Goal: Information Seeking & Learning: Understand process/instructions

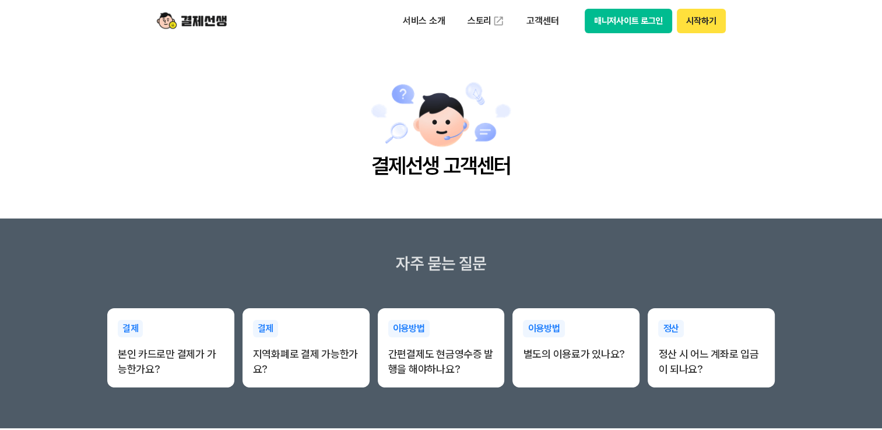
click at [660, 240] on section "자주 묻는 질문 결제 본인 카드로만 결제가 가능한가요? 결제 지역화폐로 결제 가능한가요? 이용방법 간편결제도 현금영수증 발행을 해야하나요? 이…" at bounding box center [441, 324] width 882 height 210
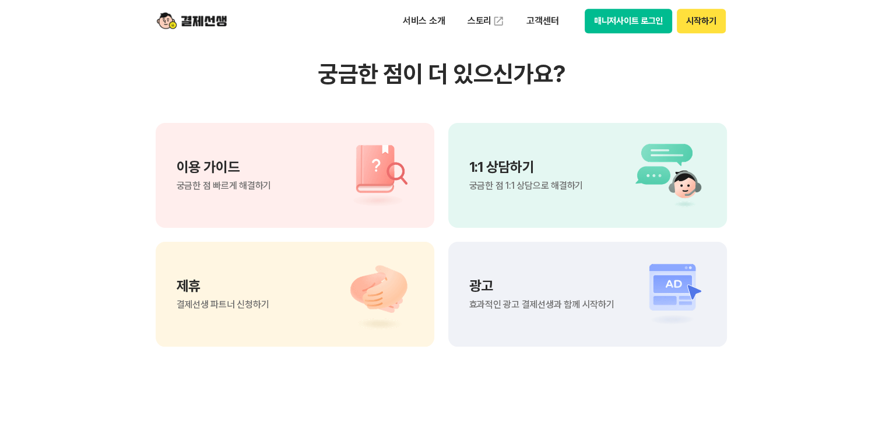
scroll to position [874, 0]
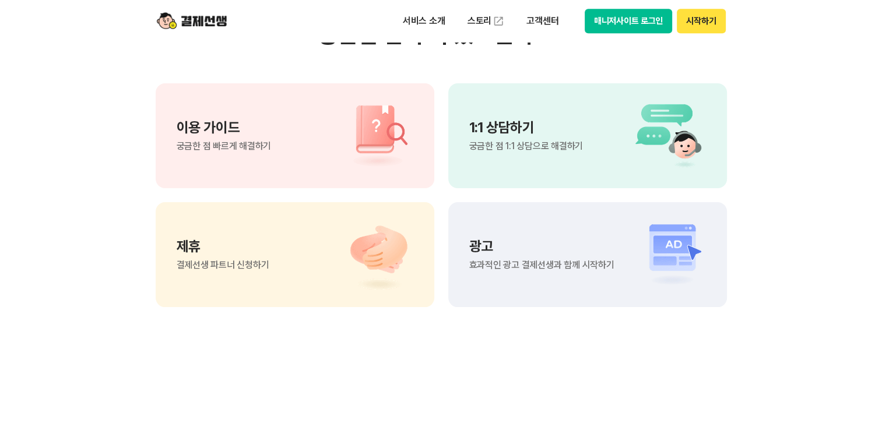
click at [514, 134] on p "1:1 상담하기" at bounding box center [526, 128] width 114 height 14
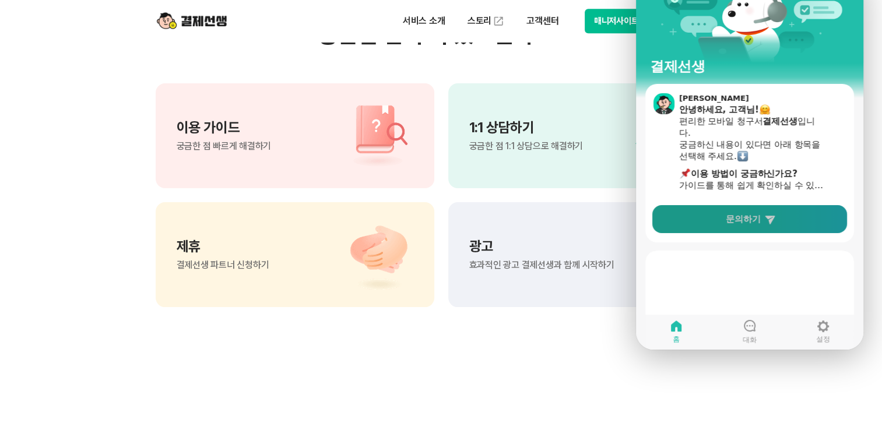
click at [758, 220] on span "문의하기" at bounding box center [743, 219] width 35 height 12
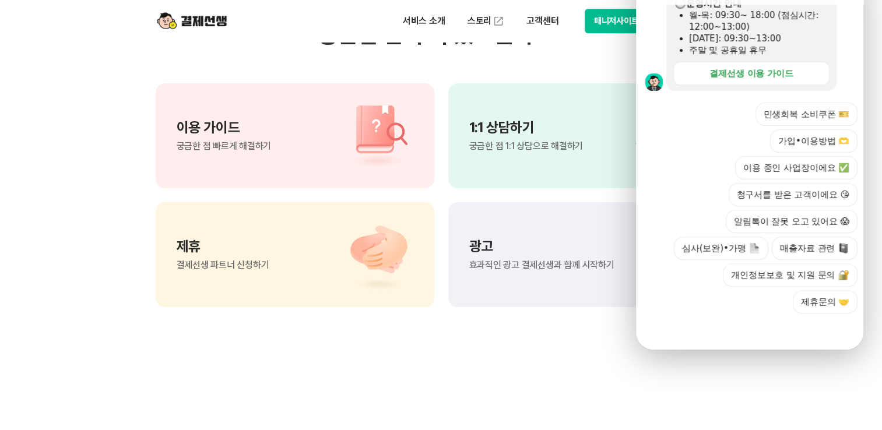
scroll to position [414, 0]
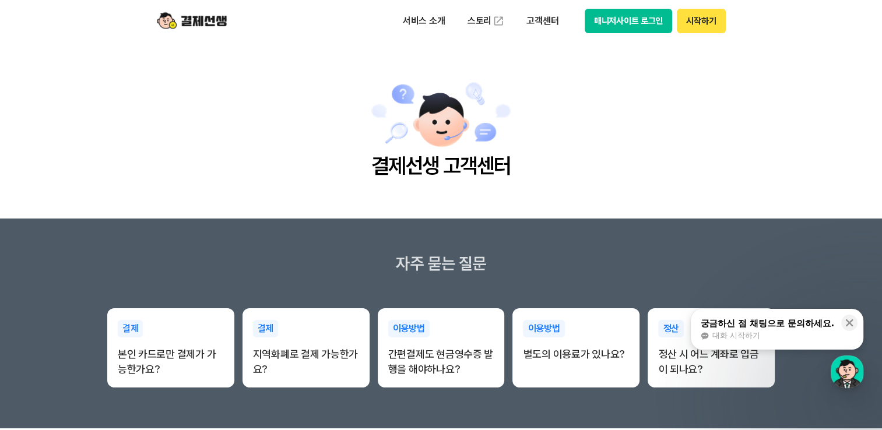
click at [808, 325] on div "궁금하신 점 채팅으로 문의하세요." at bounding box center [767, 324] width 134 height 12
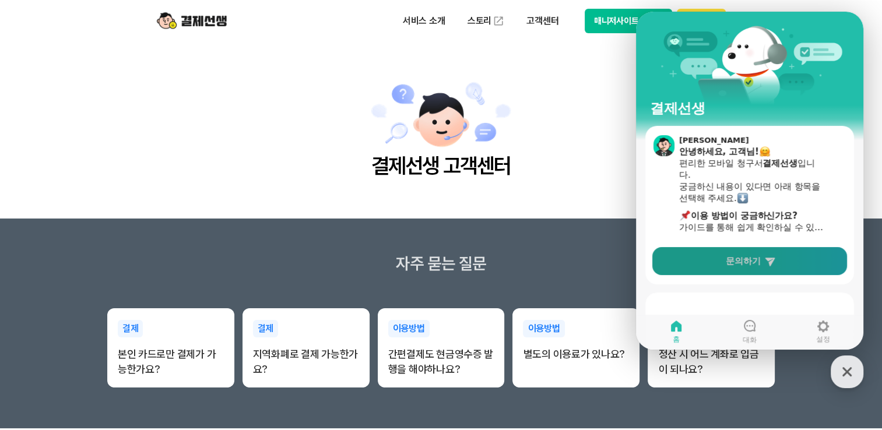
click at [747, 260] on span "문의하기" at bounding box center [743, 261] width 35 height 12
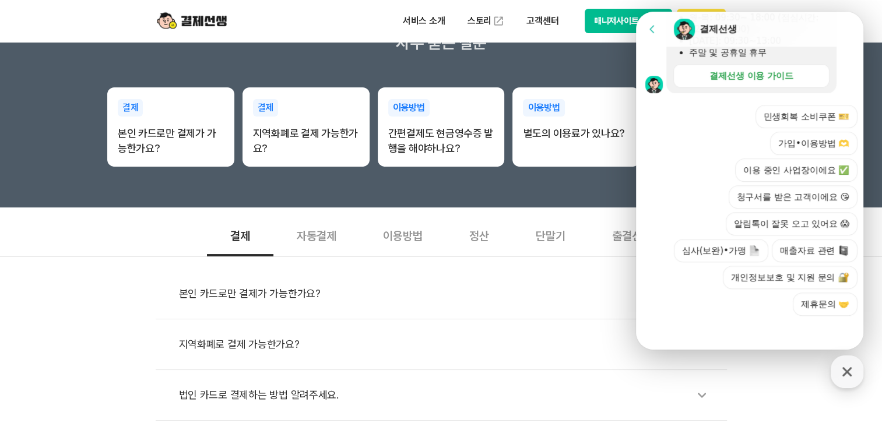
scroll to position [408, 0]
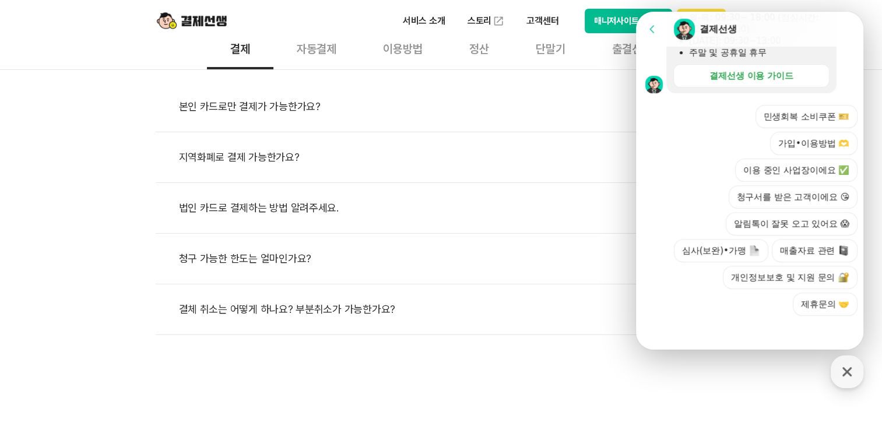
click at [772, 318] on div at bounding box center [751, 331] width 231 height 31
click at [794, 252] on button "매출자료 관련" at bounding box center [815, 250] width 86 height 23
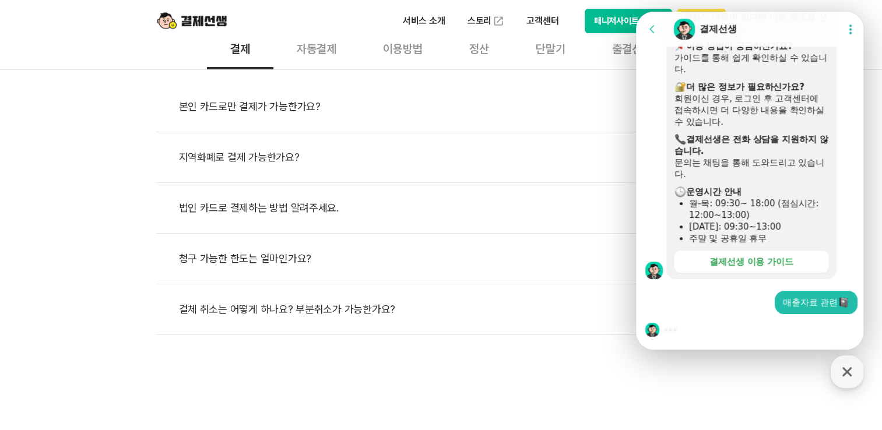
click at [652, 29] on icon at bounding box center [652, 29] width 12 height 12
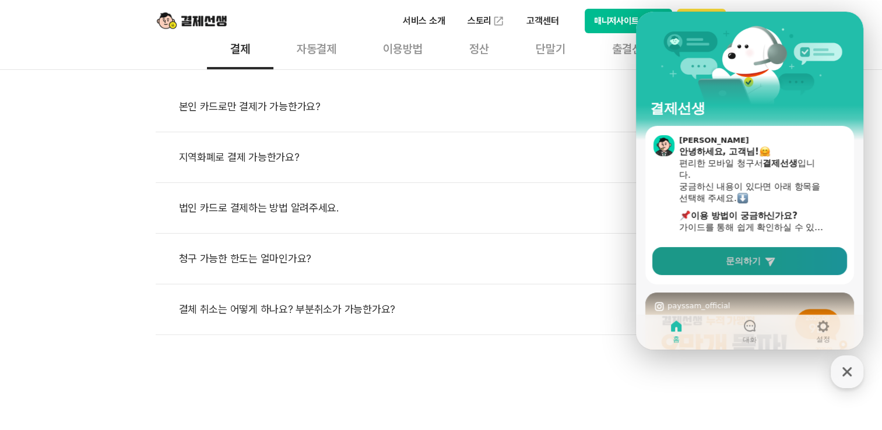
click at [763, 260] on link "문의하기" at bounding box center [749, 261] width 195 height 28
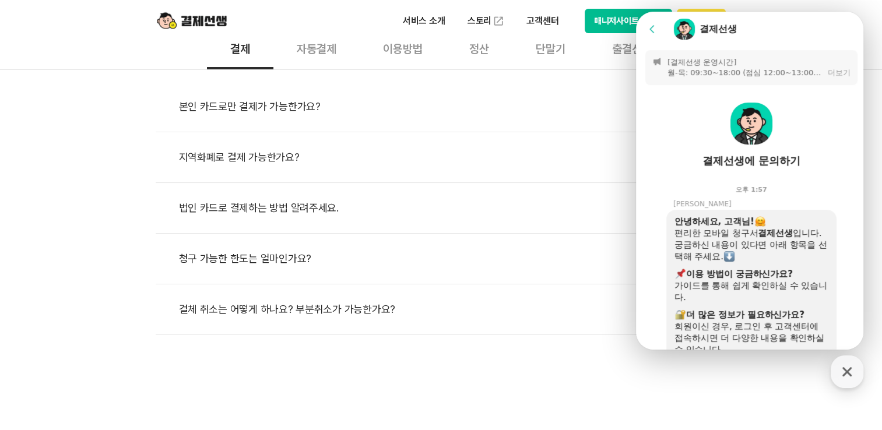
scroll to position [414, 0]
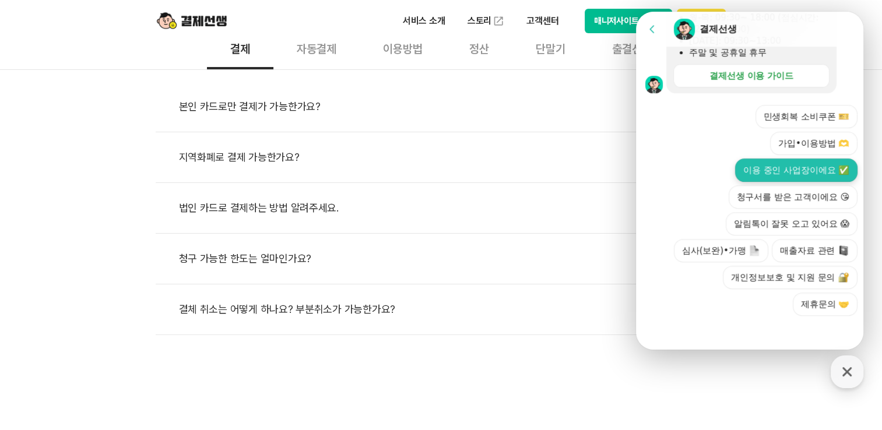
click at [803, 171] on button "이용 중인 사업장이에요 ✅" at bounding box center [796, 170] width 122 height 23
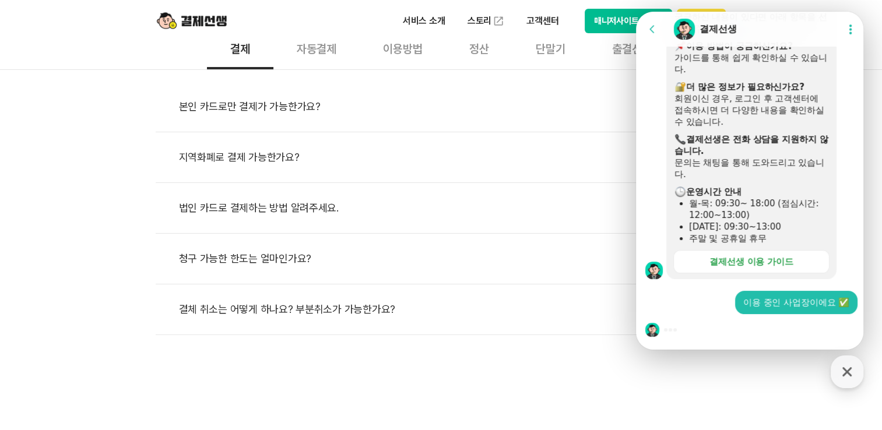
click at [698, 332] on div at bounding box center [751, 329] width 231 height 31
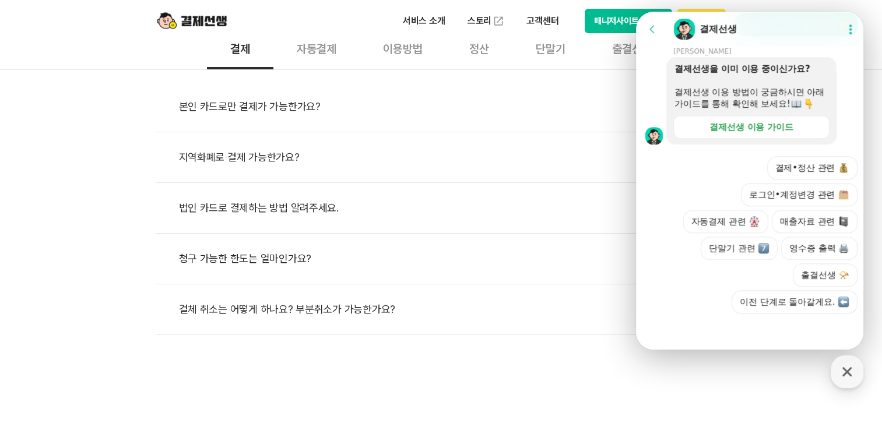
scroll to position [515, 0]
click at [826, 171] on button "결제•정산 관련" at bounding box center [812, 167] width 91 height 23
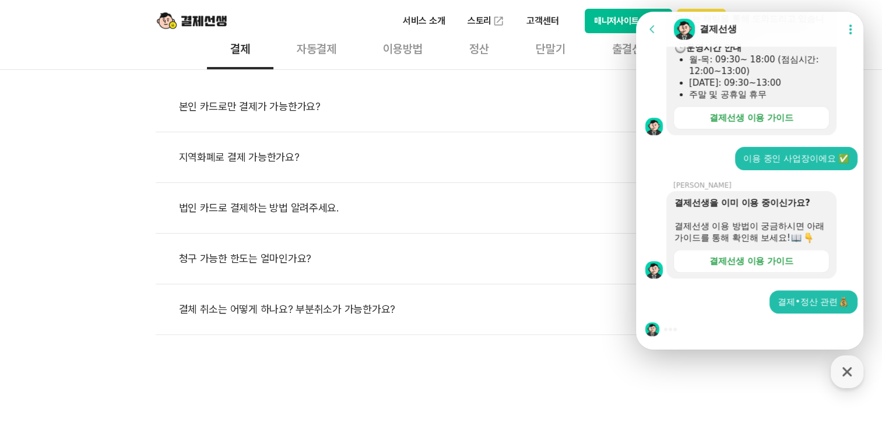
scroll to position [383, 0]
click at [671, 330] on div at bounding box center [670, 329] width 3 height 3
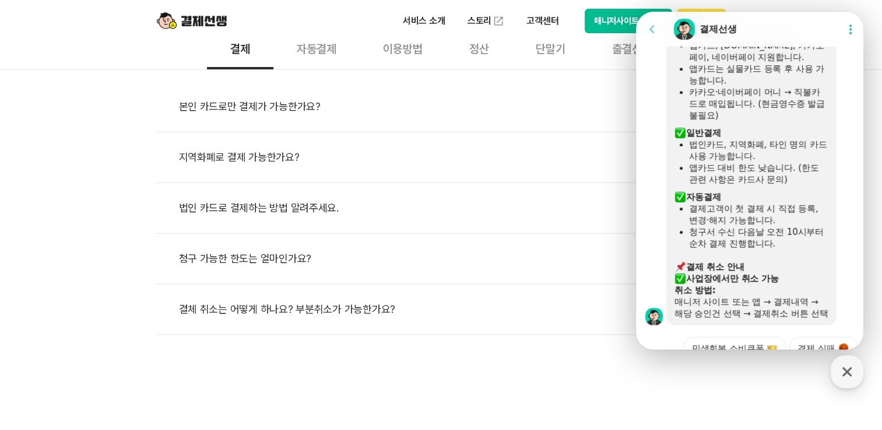
scroll to position [916, 0]
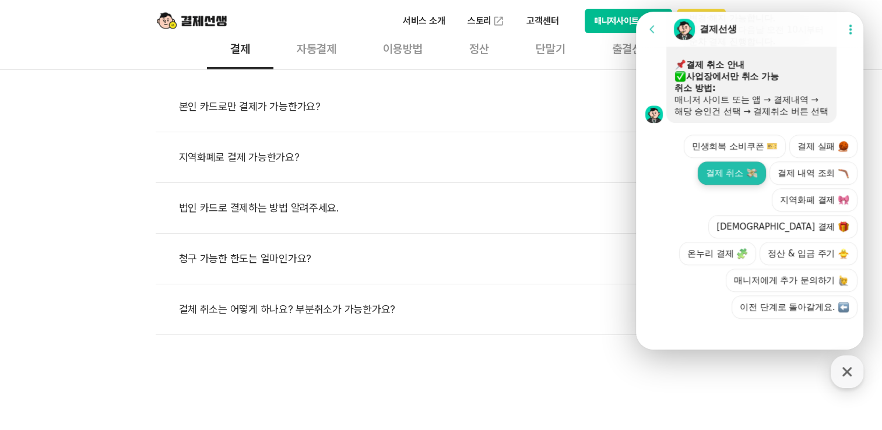
click at [755, 185] on button "결제 취소" at bounding box center [732, 172] width 68 height 23
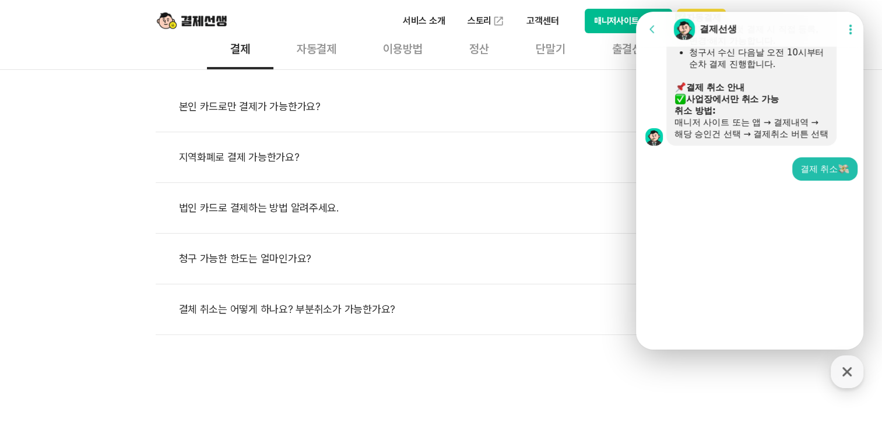
scroll to position [783, 0]
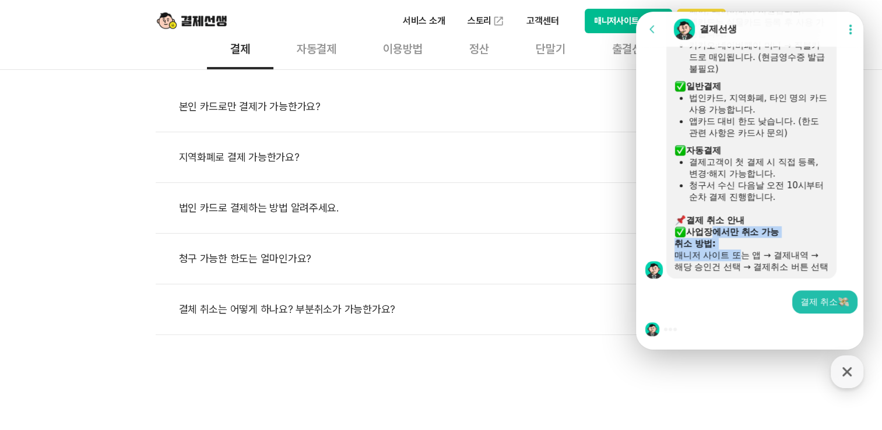
drag, startPoint x: 709, startPoint y: 216, endPoint x: 742, endPoint y: 248, distance: 46.2
click at [742, 248] on div "결제선생은 아래 방식으로 결제를 지원합니다. ​ 간편결제 앱카드, [DOMAIN_NAME], 카카오페이, 네이버페이 지원합니다. 앱카드는 실물…" at bounding box center [751, 112] width 154 height 321
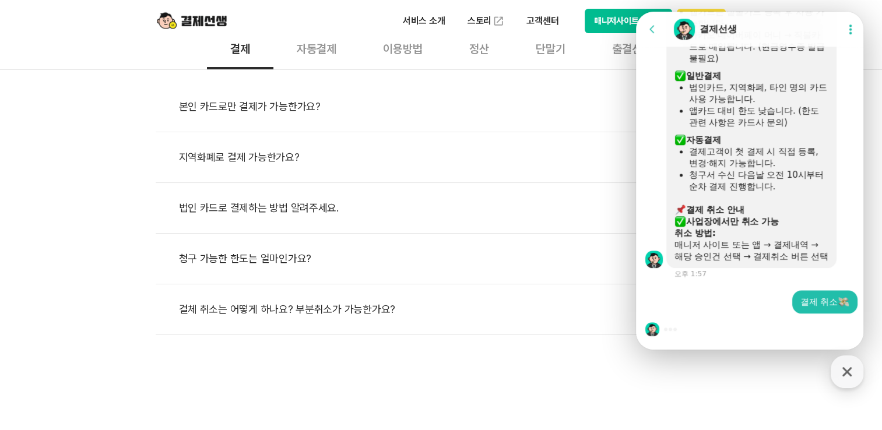
drag, startPoint x: 742, startPoint y: 248, endPoint x: 740, endPoint y: 262, distance: 14.1
click at [740, 262] on div "매니저 사이트 또는 앱 → 결제내역 → 해당 승인건 선택 → 결제취소 버튼 선택" at bounding box center [751, 250] width 154 height 23
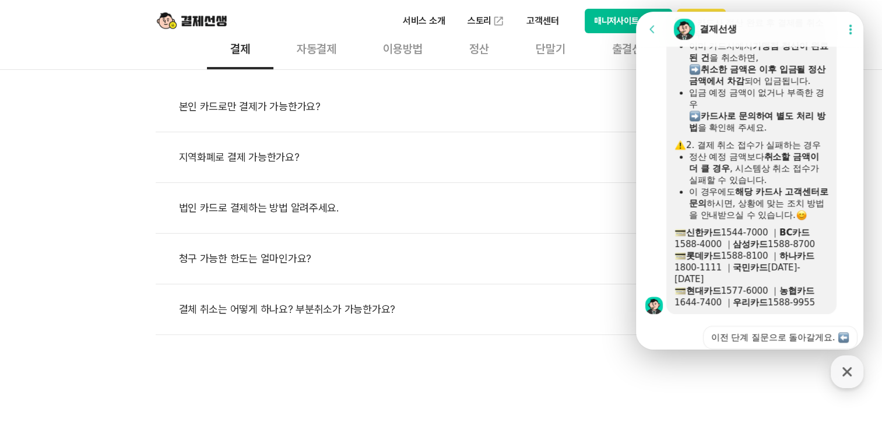
scroll to position [1025, 0]
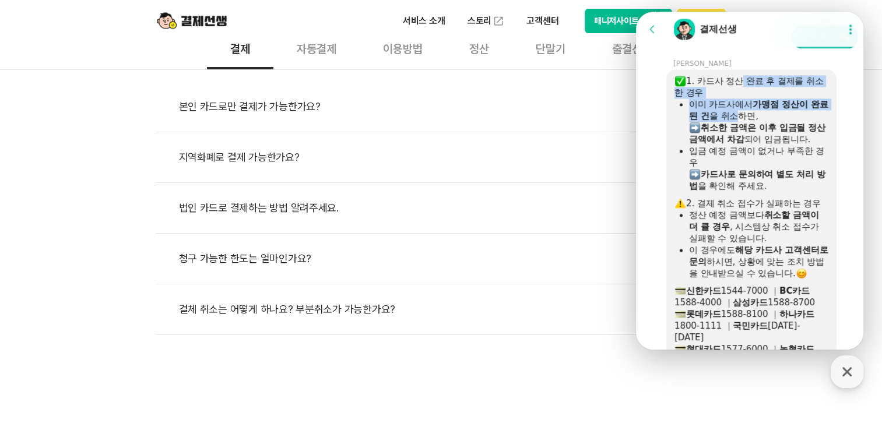
drag, startPoint x: 738, startPoint y: 99, endPoint x: 746, endPoint y: 146, distance: 48.4
click at [746, 146] on div "1. 카드사 정산 완료 후 결제를 취소한 경우 이미 카드사에서 가맹점 정산이 완료된 건 을 취소하면, ​ 취소한 금액은 이후 입금될 정산 금액…" at bounding box center [751, 220] width 154 height 291
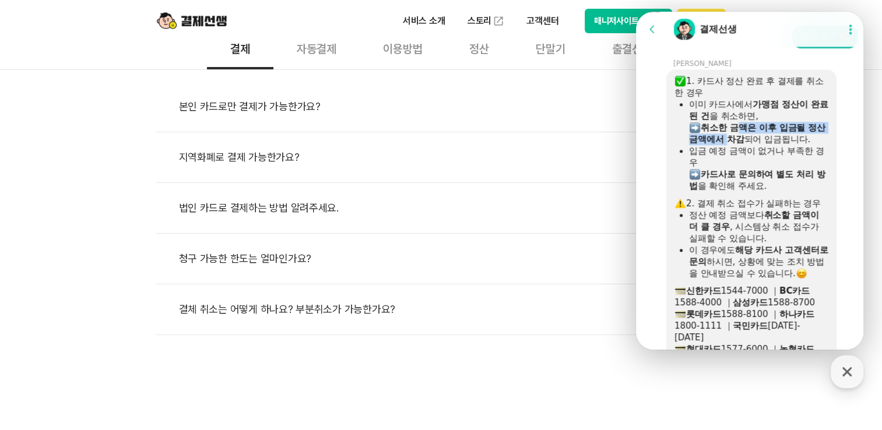
drag, startPoint x: 746, startPoint y: 146, endPoint x: 739, endPoint y: 148, distance: 7.2
click at [739, 145] on b "취소한 금액은 이후 입금될 정산 금액에서 차감" at bounding box center [757, 133] width 136 height 22
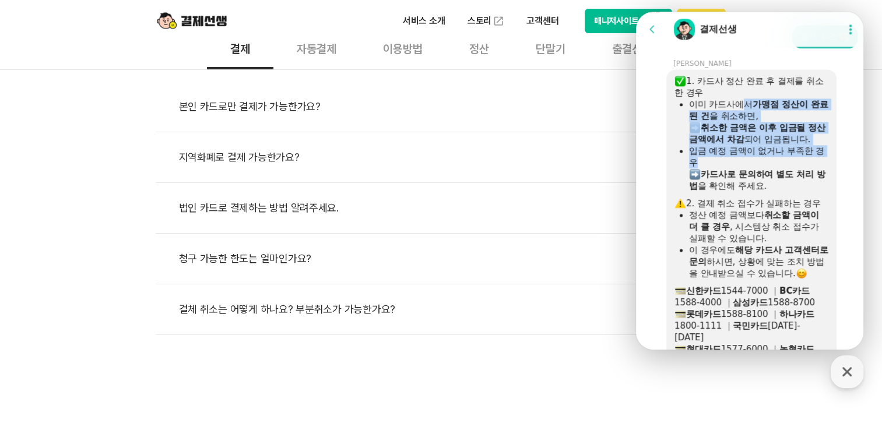
drag, startPoint x: 739, startPoint y: 148, endPoint x: 749, endPoint y: 197, distance: 50.0
click at [749, 192] on ul "이미 카드사에서 가맹점 정산이 완료된 건 을 취소하면, ​ 취소한 금액은 이후 입금될 정산 금액에서 차감 되어 입금됩니다. 입금 예정 금액이 …" at bounding box center [751, 145] width 154 height 93
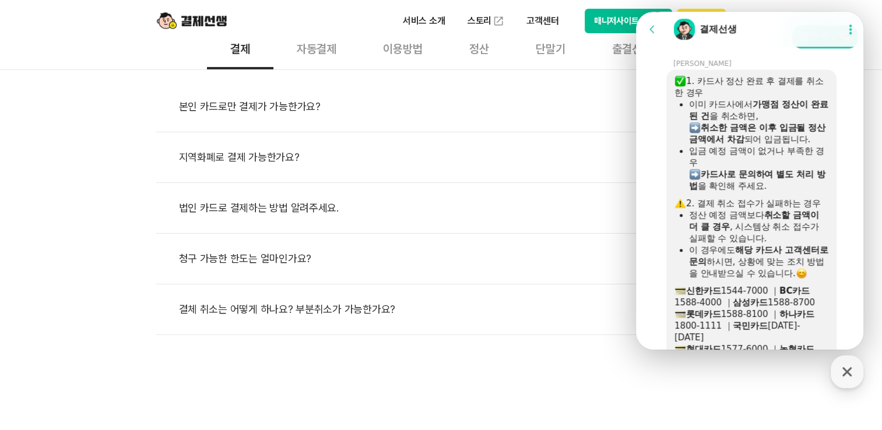
drag, startPoint x: 749, startPoint y: 197, endPoint x: 750, endPoint y: 210, distance: 13.4
click at [750, 192] on div "​ 카드사로 문의하여 별도 처리 방법 을 확인해 주세요." at bounding box center [758, 179] width 139 height 23
drag, startPoint x: 764, startPoint y: 222, endPoint x: 800, endPoint y: 201, distance: 42.3
click at [800, 191] on b "카드사로 문의하여 별도 처리 방법" at bounding box center [757, 180] width 136 height 22
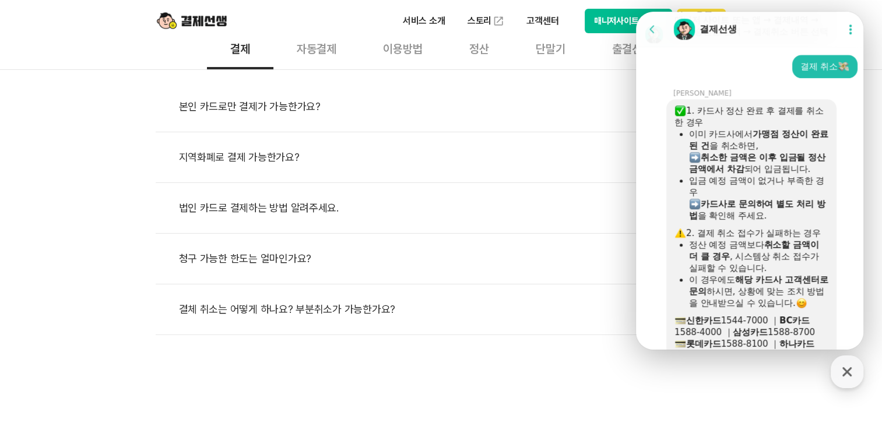
scroll to position [967, 0]
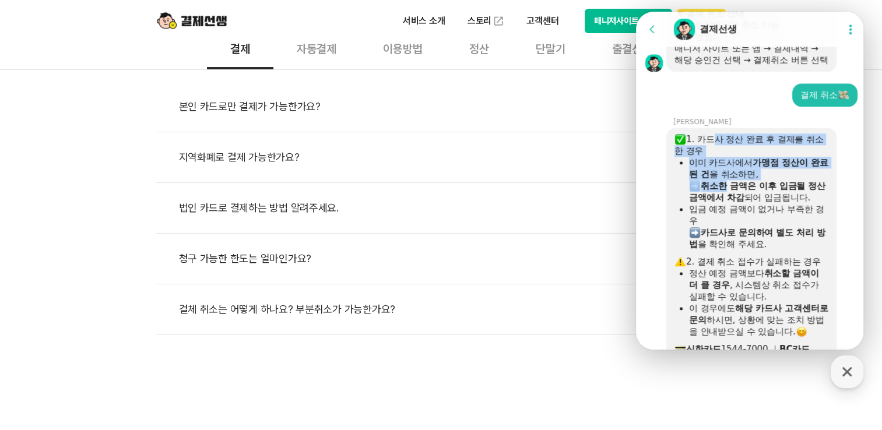
drag, startPoint x: 706, startPoint y: 167, endPoint x: 730, endPoint y: 211, distance: 50.1
click at [730, 211] on div "1. 카드사 정산 완료 후 결제를 취소한 경우 이미 카드사에서 가맹점 정산이 완료된 건 을 취소하면, ​ 취소한 금액은 이후 입금될 정산 금액…" at bounding box center [751, 278] width 154 height 291
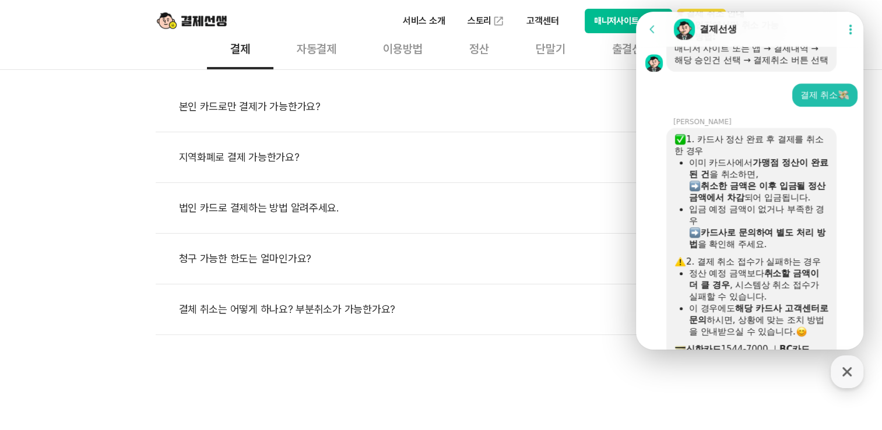
drag, startPoint x: 730, startPoint y: 211, endPoint x: 723, endPoint y: 224, distance: 14.9
click at [723, 203] on b "취소한 금액은 이후 입금될 정산 금액에서 차감" at bounding box center [757, 192] width 136 height 22
drag, startPoint x: 716, startPoint y: 239, endPoint x: 706, endPoint y: 204, distance: 36.5
click at [706, 204] on ul "이미 카드사에서 가맹점 정산이 완료된 건 을 취소하면, ​ 취소한 금액은 이후 입금될 정산 금액에서 차감 되어 입금됩니다. 입금 예정 금액이 …" at bounding box center [751, 203] width 154 height 93
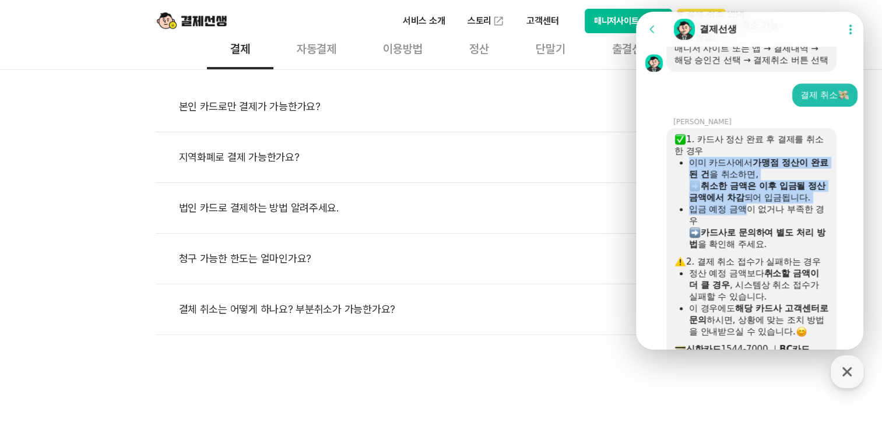
drag, startPoint x: 706, startPoint y: 204, endPoint x: 747, endPoint y: 244, distance: 57.3
click at [747, 244] on div "1. 카드사 정산 완료 후 결제를 취소한 경우 이미 카드사에서 가맹점 정산이 완료된 건 을 취소하면, ​ 취소한 금액은 이후 입금될 정산 금액…" at bounding box center [751, 278] width 154 height 291
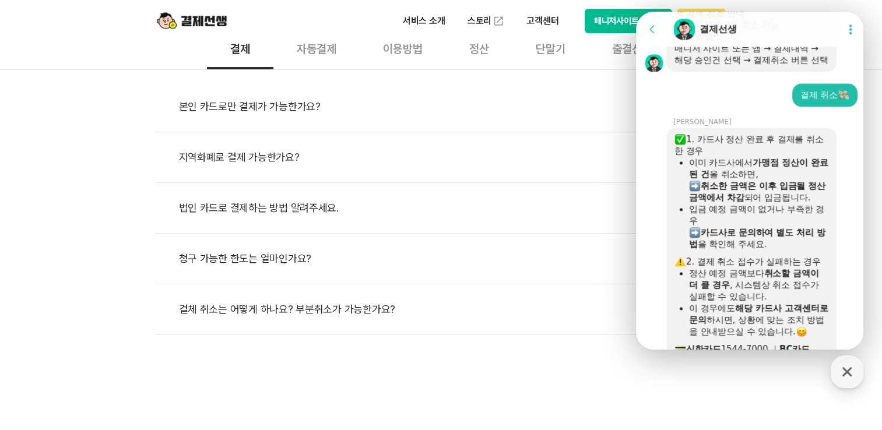
drag, startPoint x: 747, startPoint y: 244, endPoint x: 742, endPoint y: 253, distance: 10.7
click at [743, 249] on b "카드사로 문의하여 별도 처리 방법" at bounding box center [757, 238] width 136 height 22
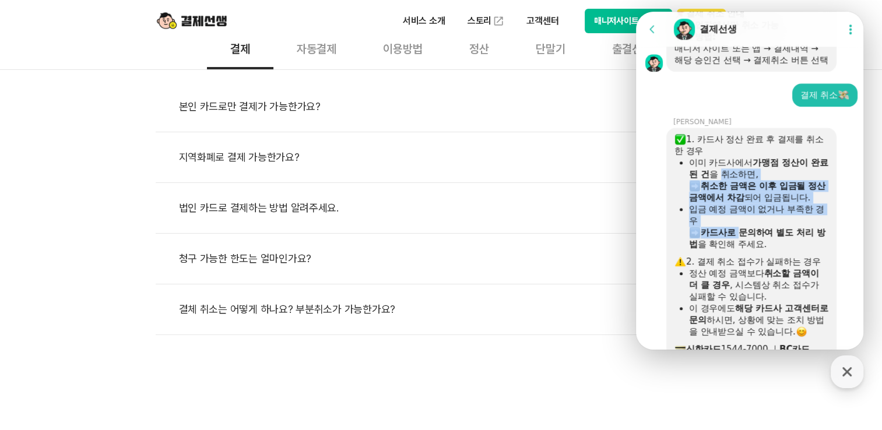
drag, startPoint x: 740, startPoint y: 261, endPoint x: 727, endPoint y: 188, distance: 74.1
click at [727, 188] on ul "이미 카드사에서 가맹점 정산이 완료된 건 을 취소하면, ​ 취소한 금액은 이후 입금될 정산 금액에서 차감 되어 입금됩니다. 입금 예정 금액이 …" at bounding box center [751, 203] width 154 height 93
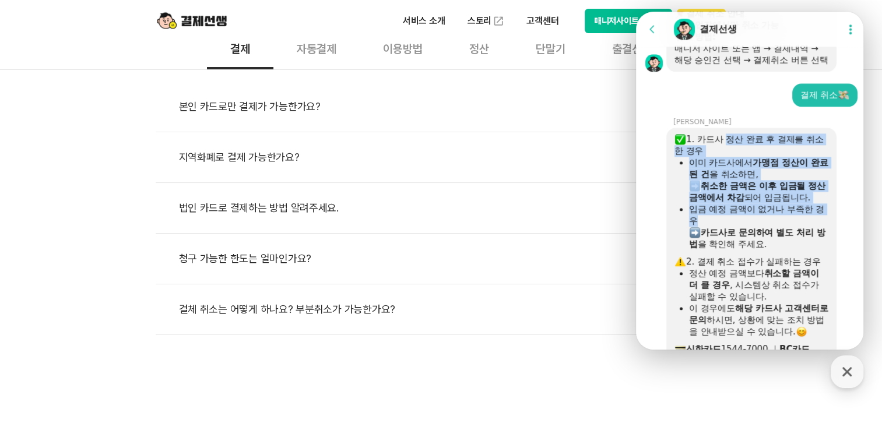
drag, startPoint x: 727, startPoint y: 188, endPoint x: 756, endPoint y: 244, distance: 63.6
click at [756, 244] on div "1. 카드사 정산 완료 후 결제를 취소한 경우 이미 카드사에서 가맹점 정산이 완료된 건 을 취소하면, ​ 취소한 금액은 이후 입금될 정산 금액…" at bounding box center [751, 278] width 154 height 291
click at [755, 227] on div "입금 예정 금액이 없거나 부족한 경우" at bounding box center [758, 214] width 139 height 23
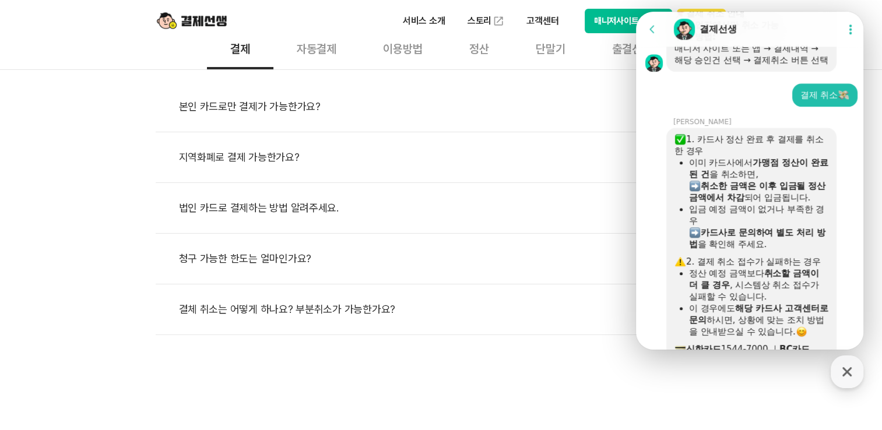
click at [749, 249] on b "카드사로 문의하여 별도 처리 방법" at bounding box center [757, 238] width 136 height 22
drag, startPoint x: 744, startPoint y: 259, endPoint x: 743, endPoint y: 227, distance: 31.5
click at [743, 227] on li "입금 예정 금액이 없거나 부족한 경우 ​ 카드사로 문의하여 별도 처리 방법 을 확인해 주세요." at bounding box center [758, 226] width 139 height 47
drag, startPoint x: 743, startPoint y: 227, endPoint x: 747, endPoint y: 237, distance: 10.7
click at [747, 237] on ul "이미 카드사에서 가맹점 정산이 완료된 건 을 취소하면, ​ 취소한 금액은 이후 입금될 정산 금액에서 차감 되어 입금됩니다. 입금 예정 금액이 …" at bounding box center [751, 203] width 154 height 93
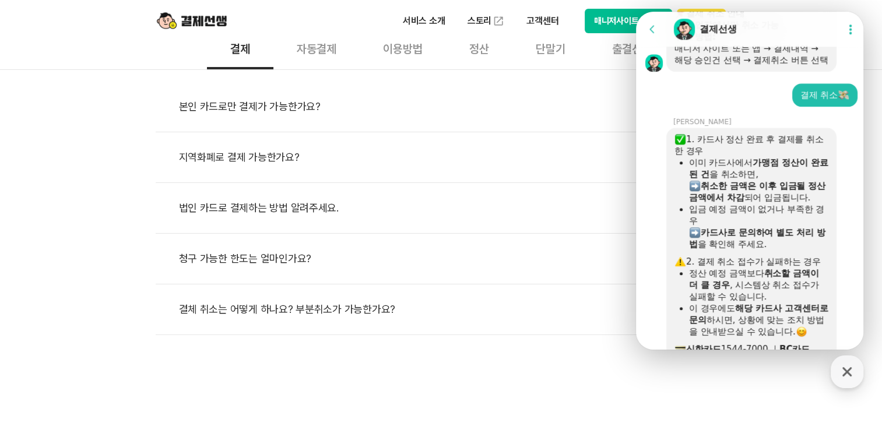
drag, startPoint x: 747, startPoint y: 237, endPoint x: 749, endPoint y: 213, distance: 24.0
click at [749, 203] on b "취소한 금액은 이후 입금될 정산 금액에서 차감" at bounding box center [757, 192] width 136 height 22
